Goal: Task Accomplishment & Management: Use online tool/utility

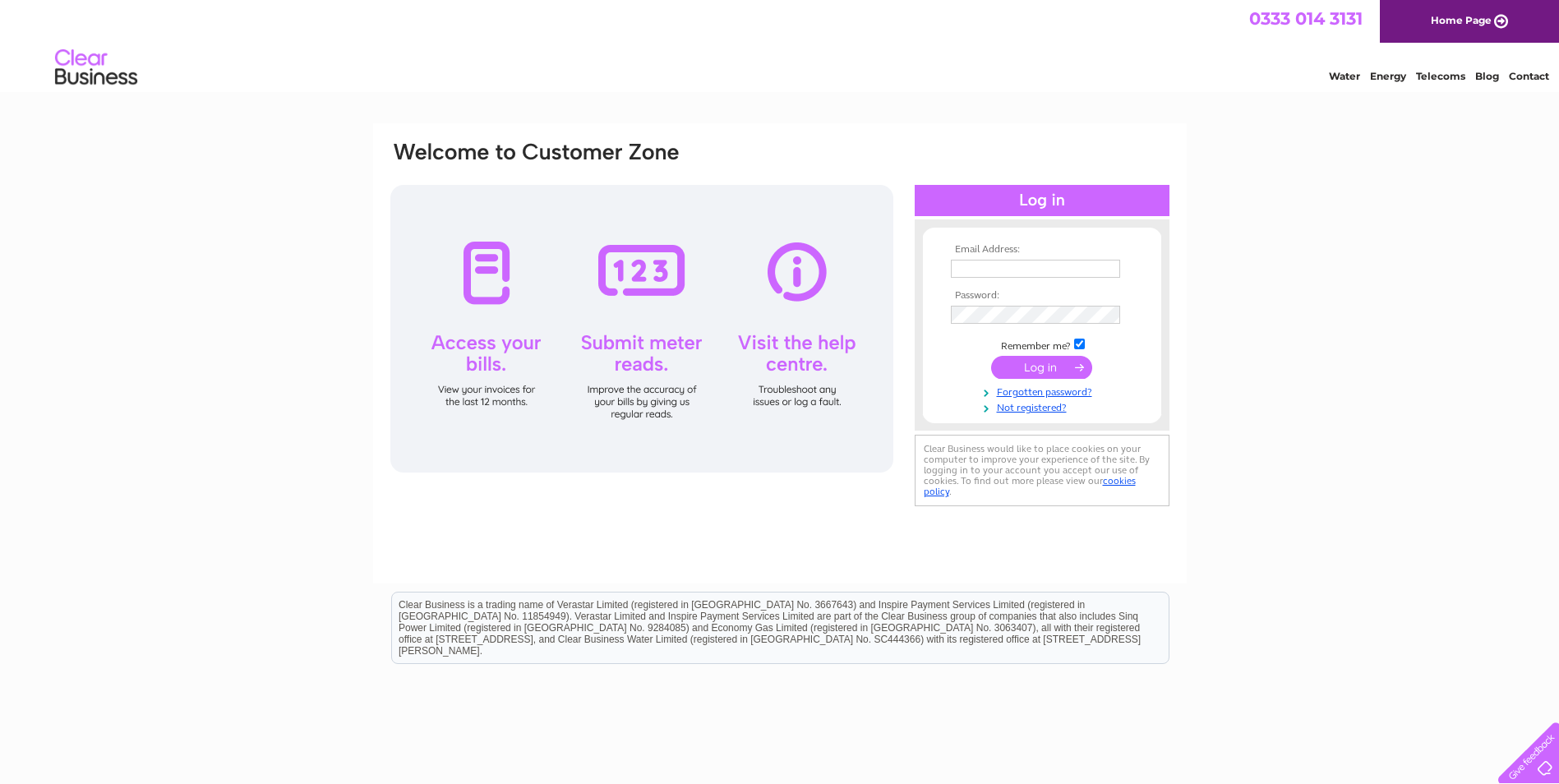
click at [979, 272] on input "text" at bounding box center [1035, 269] width 169 height 19
type input "gillian.walker@parliament.uk"
click at [1018, 367] on input "submit" at bounding box center [1041, 367] width 101 height 23
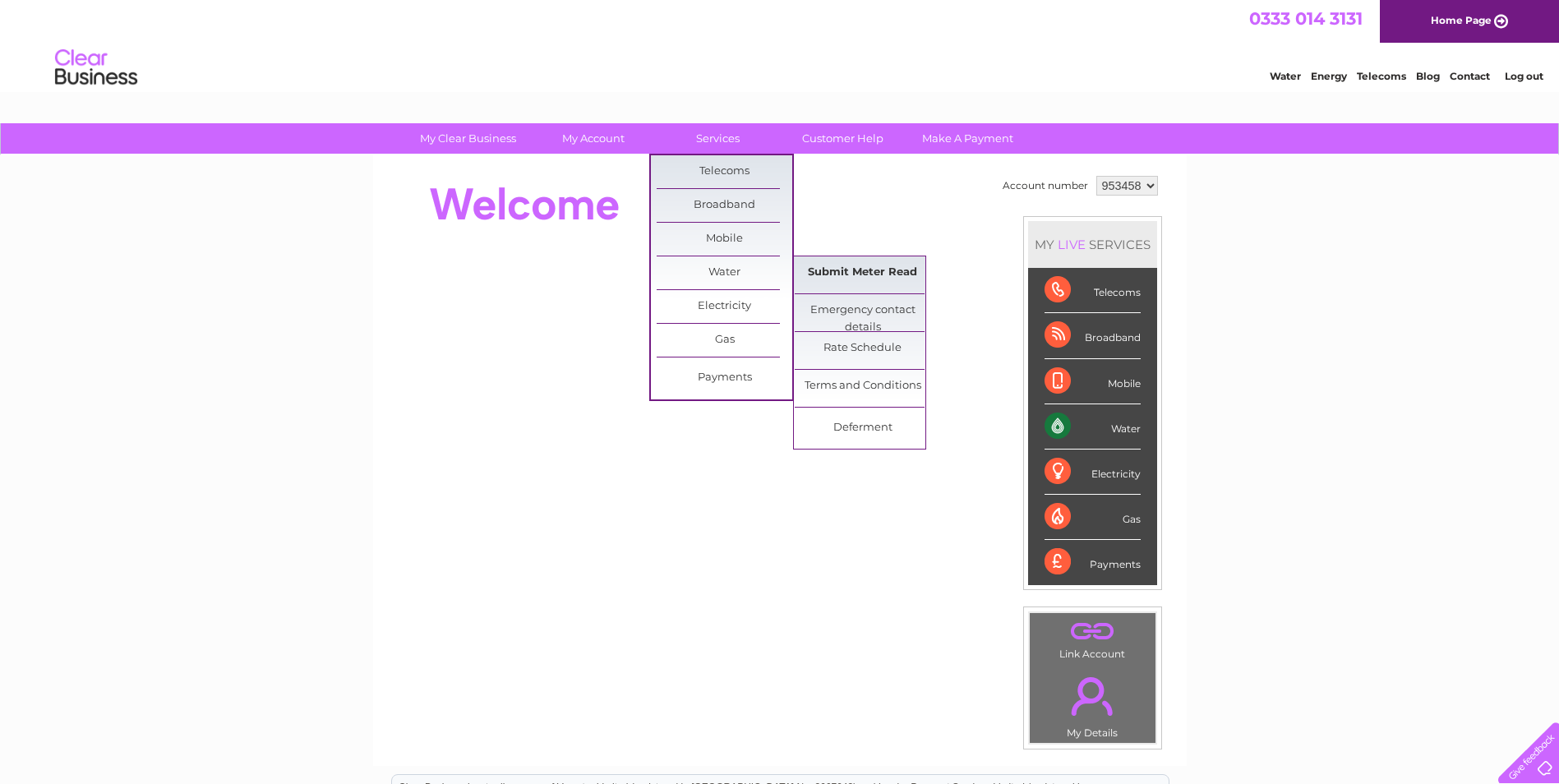
click at [861, 271] on link "Submit Meter Read" at bounding box center [863, 273] width 136 height 33
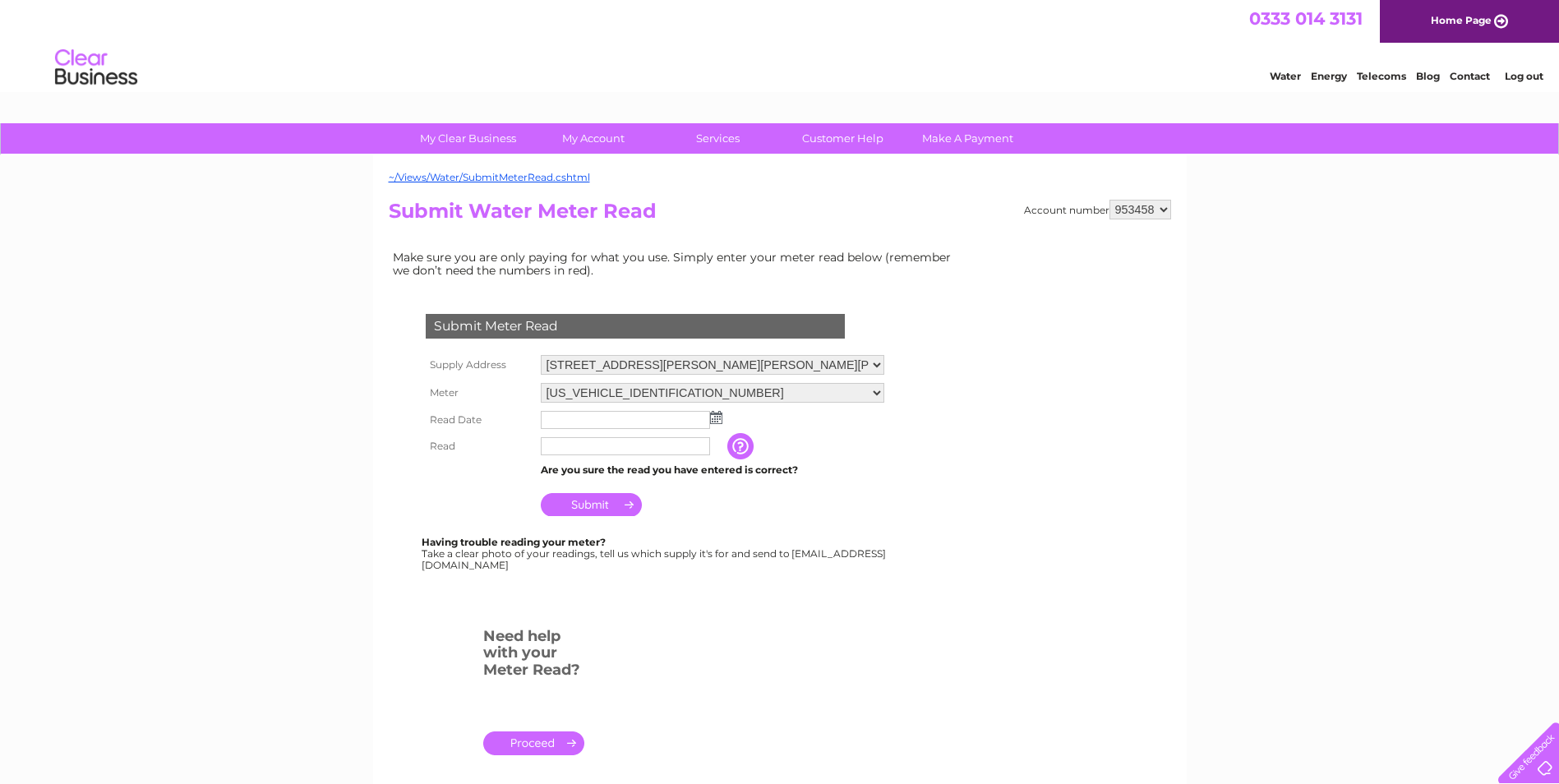
click at [718, 422] on img at bounding box center [716, 417] width 12 height 13
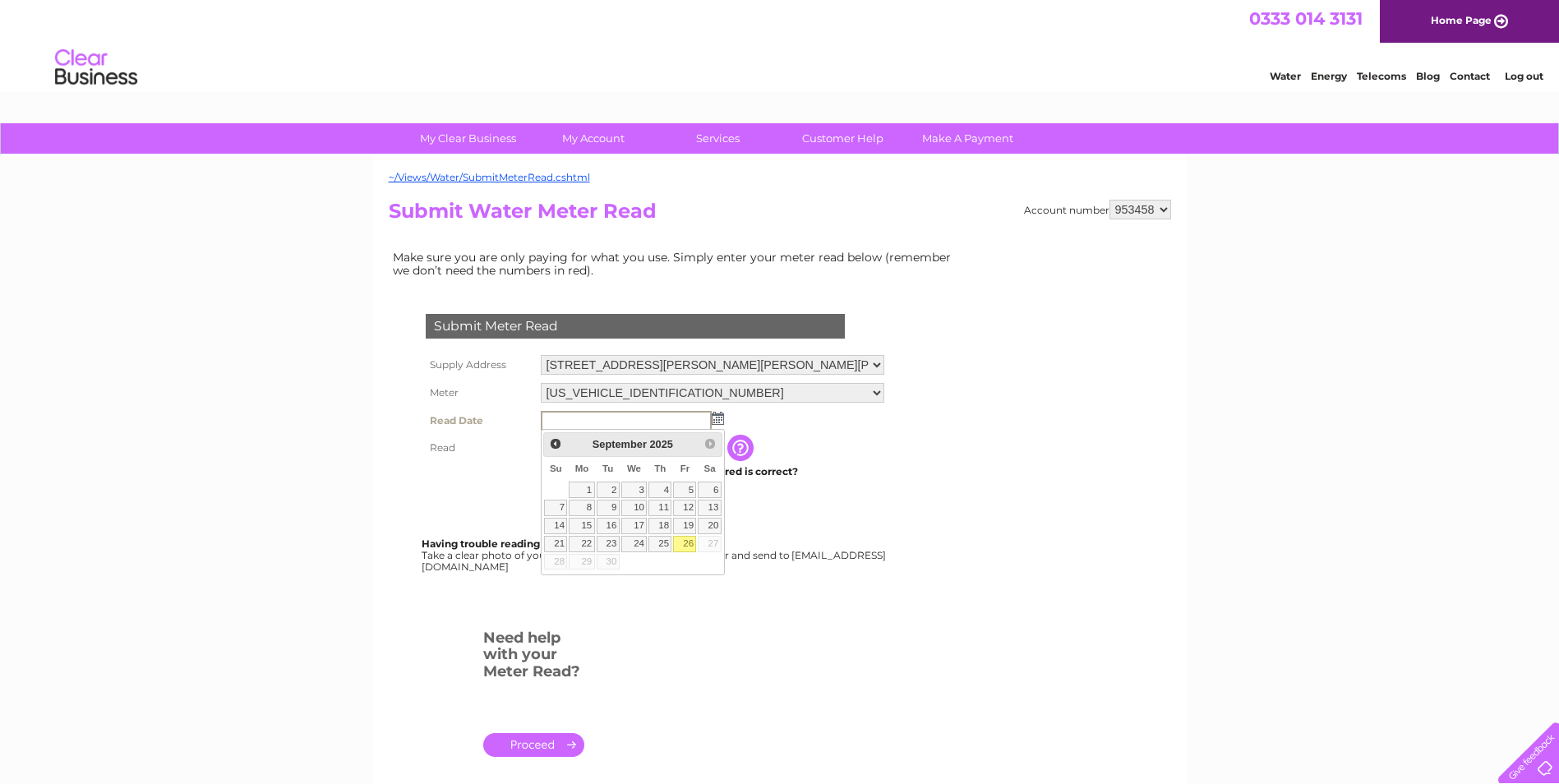
click at [679, 541] on link "26" at bounding box center [684, 544] width 23 height 17
type input "2025/09/26"
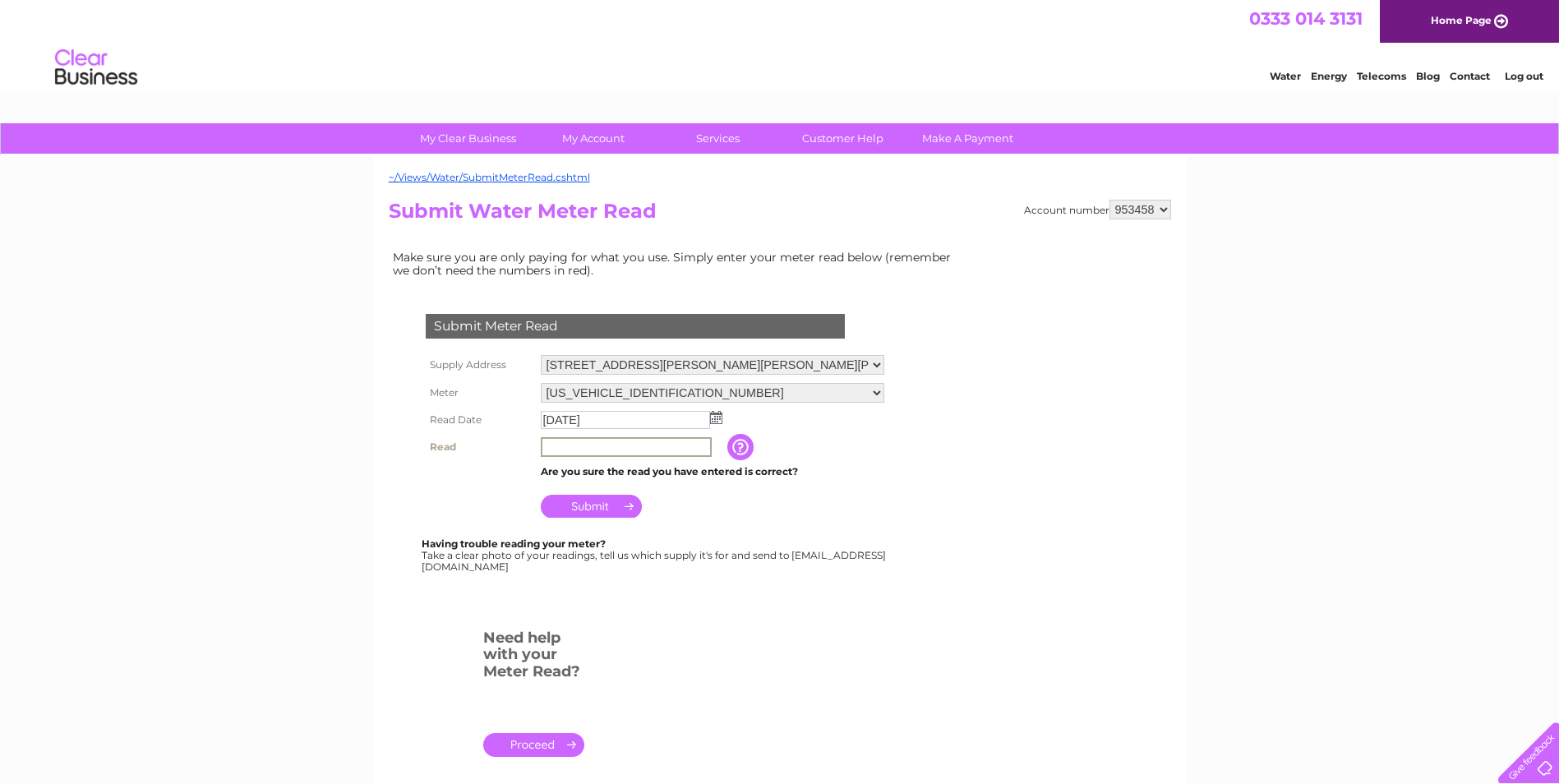
click at [653, 450] on input "text" at bounding box center [626, 446] width 171 height 19
type input "551"
click at [580, 504] on input "Submit" at bounding box center [591, 506] width 101 height 23
